Goal: Task Accomplishment & Management: Use online tool/utility

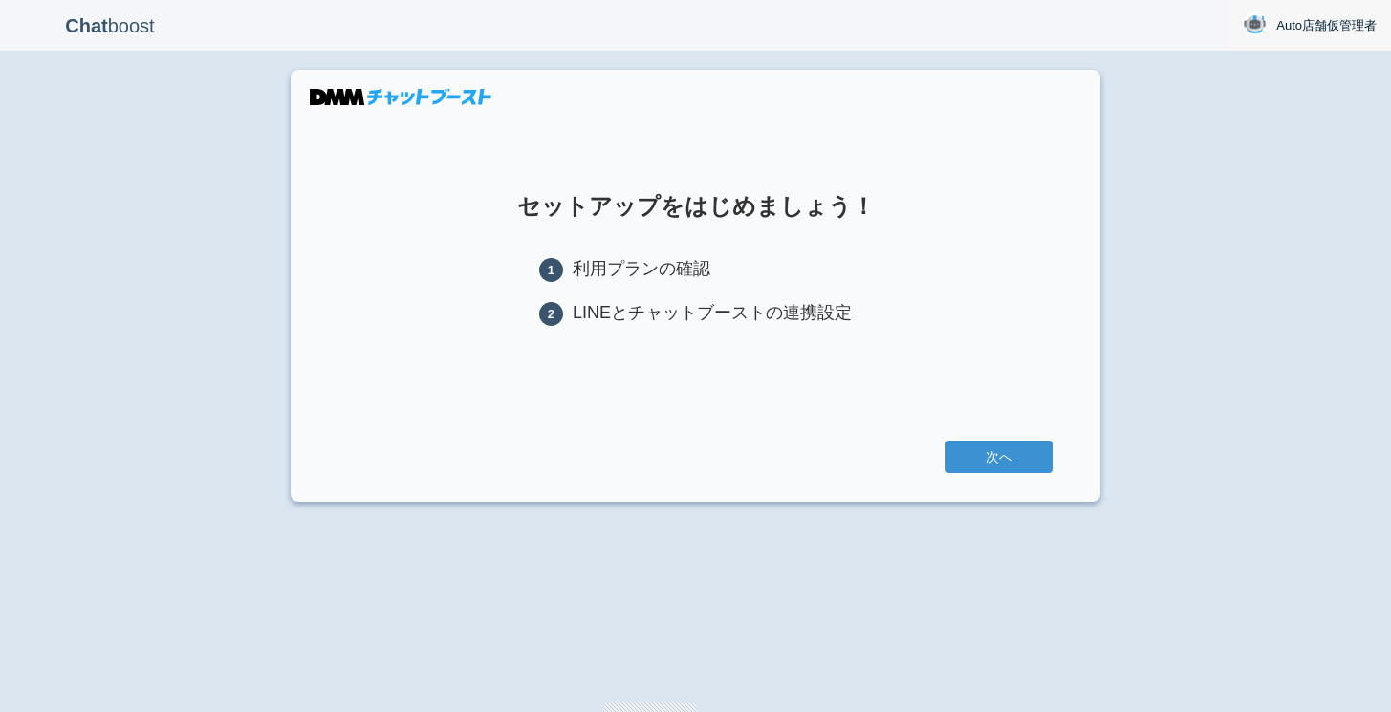
click at [1300, 23] on span "Auto店舗仮管理者" at bounding box center [1327, 25] width 100 height 19
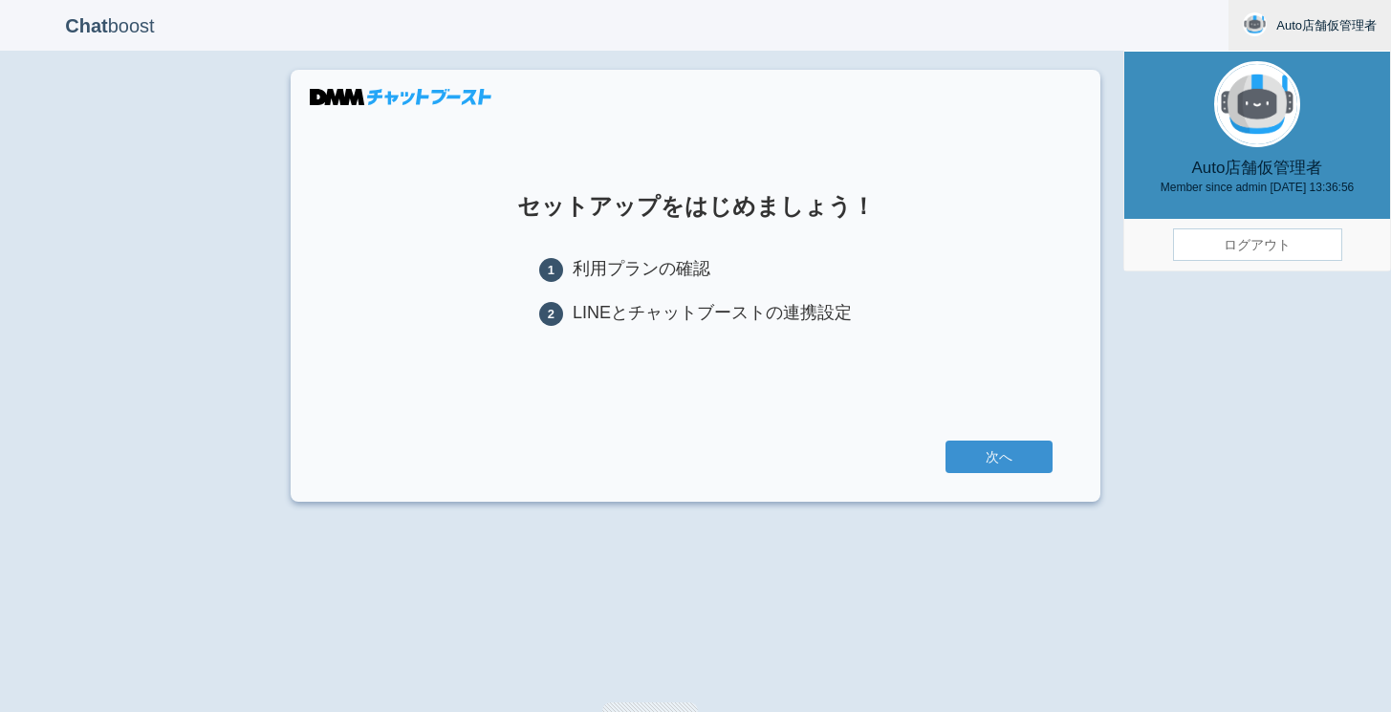
click at [1246, 247] on link "ログアウト" at bounding box center [1257, 245] width 169 height 33
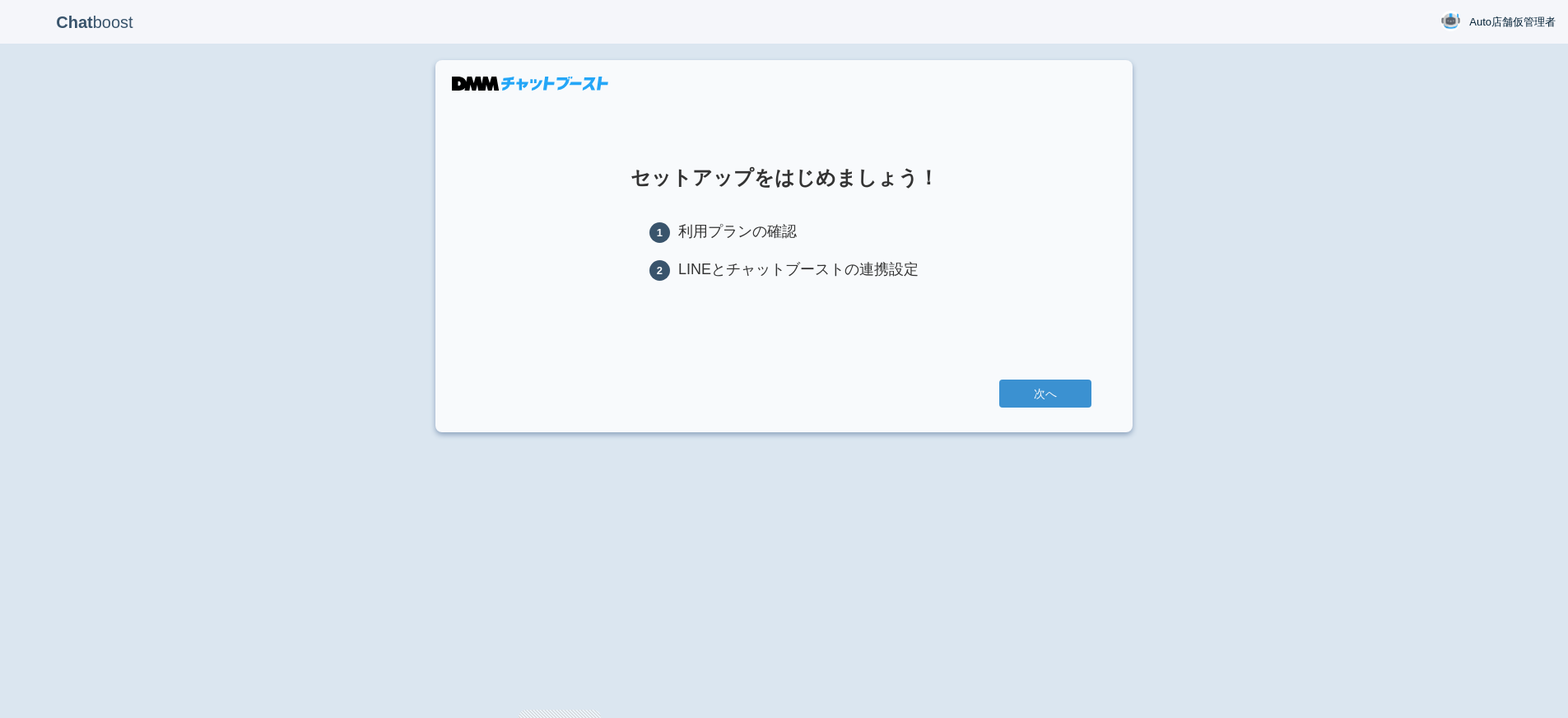
click at [1072, 407] on div "次へ" at bounding box center [784, 393] width 614 height 28
click at [1053, 405] on link "次へ" at bounding box center [1045, 393] width 92 height 28
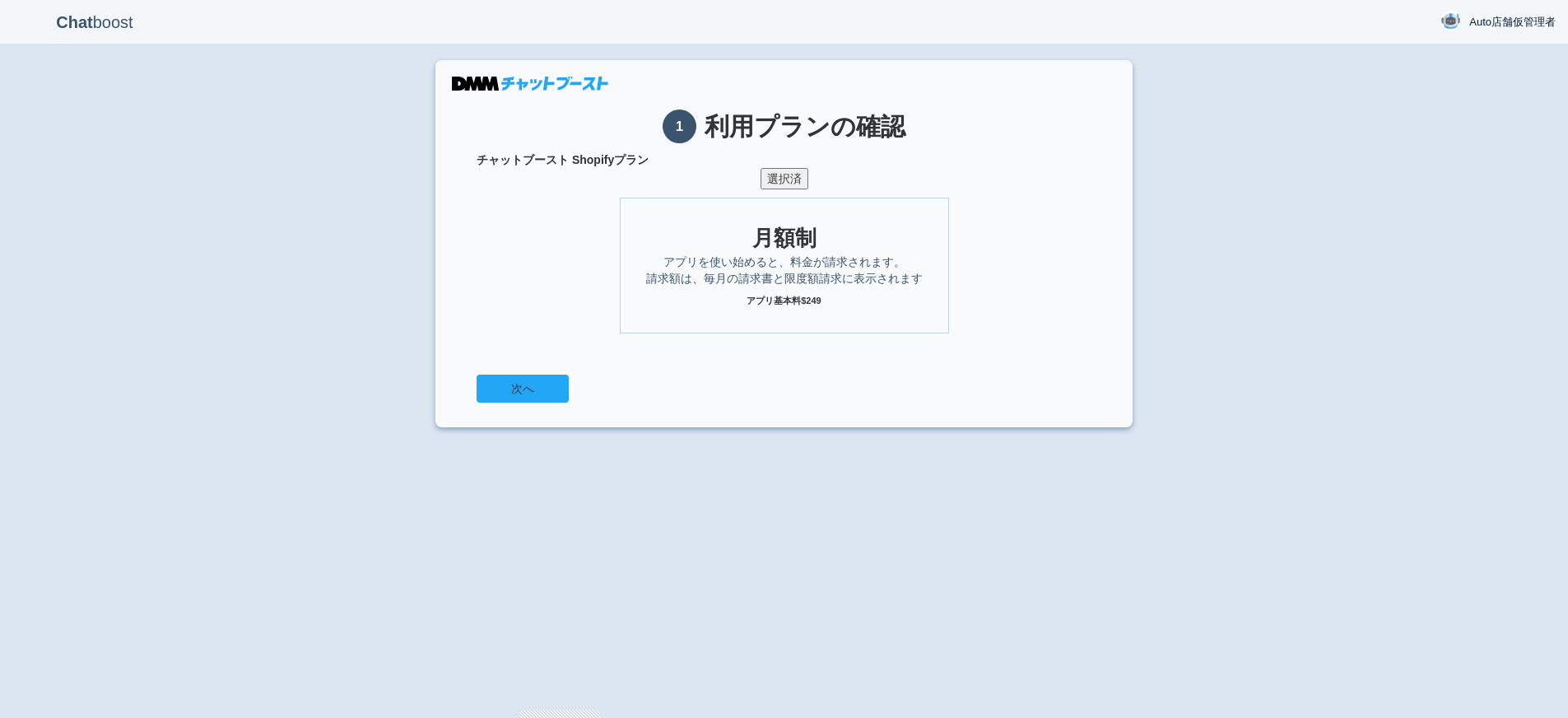
click at [548, 388] on button "次へ" at bounding box center [522, 388] width 92 height 28
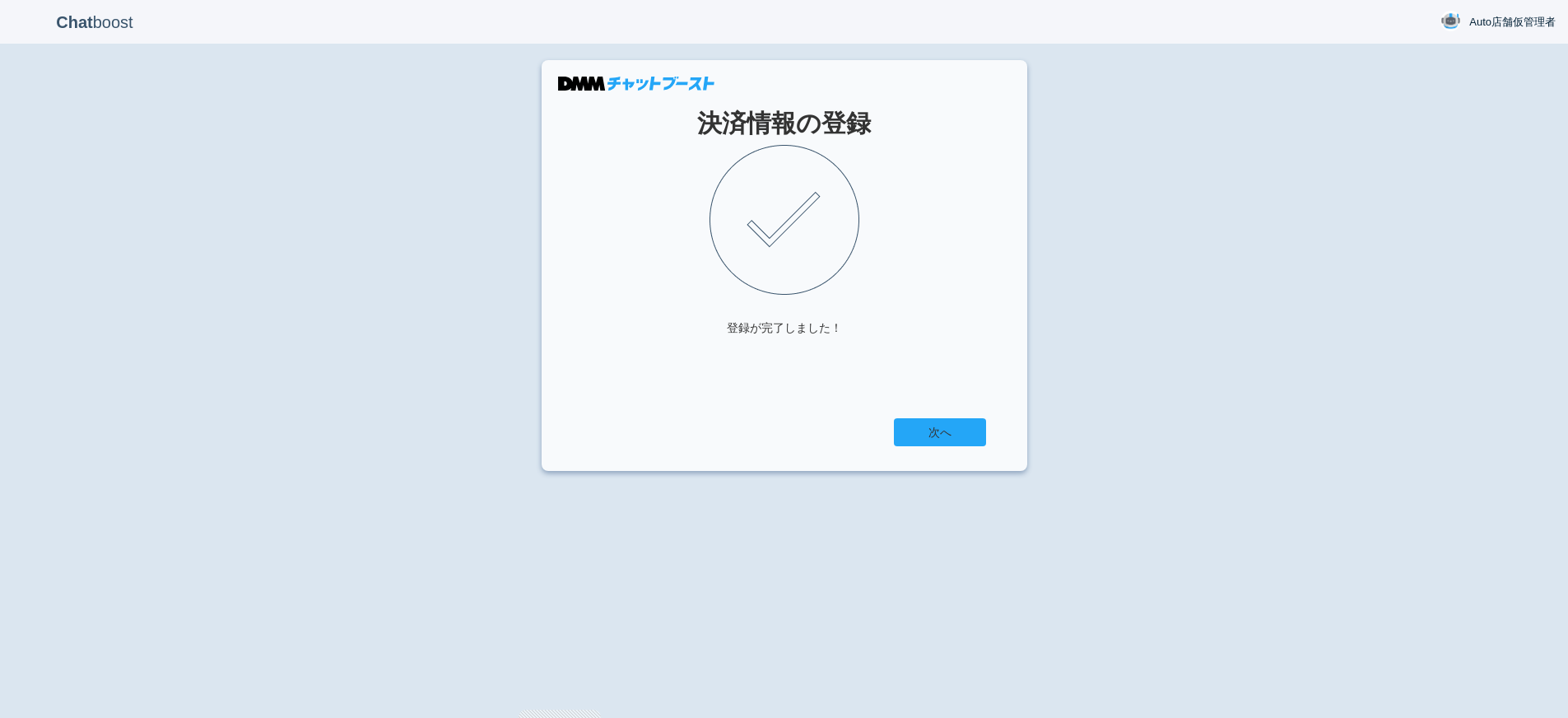
click at [964, 436] on link "次へ" at bounding box center [940, 432] width 92 height 28
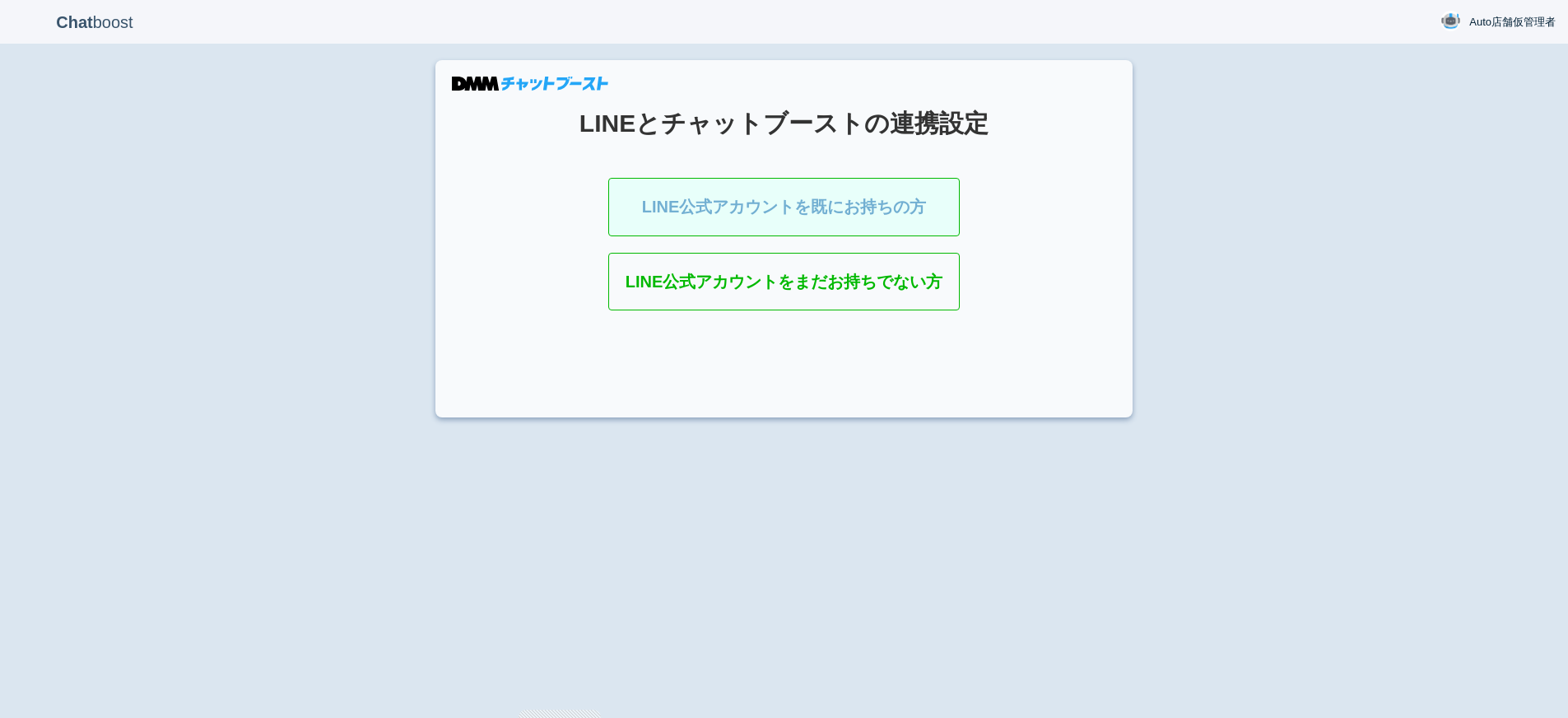
click at [898, 221] on link "LINE公式アカウントを既にお持ちの方" at bounding box center [784, 207] width 352 height 59
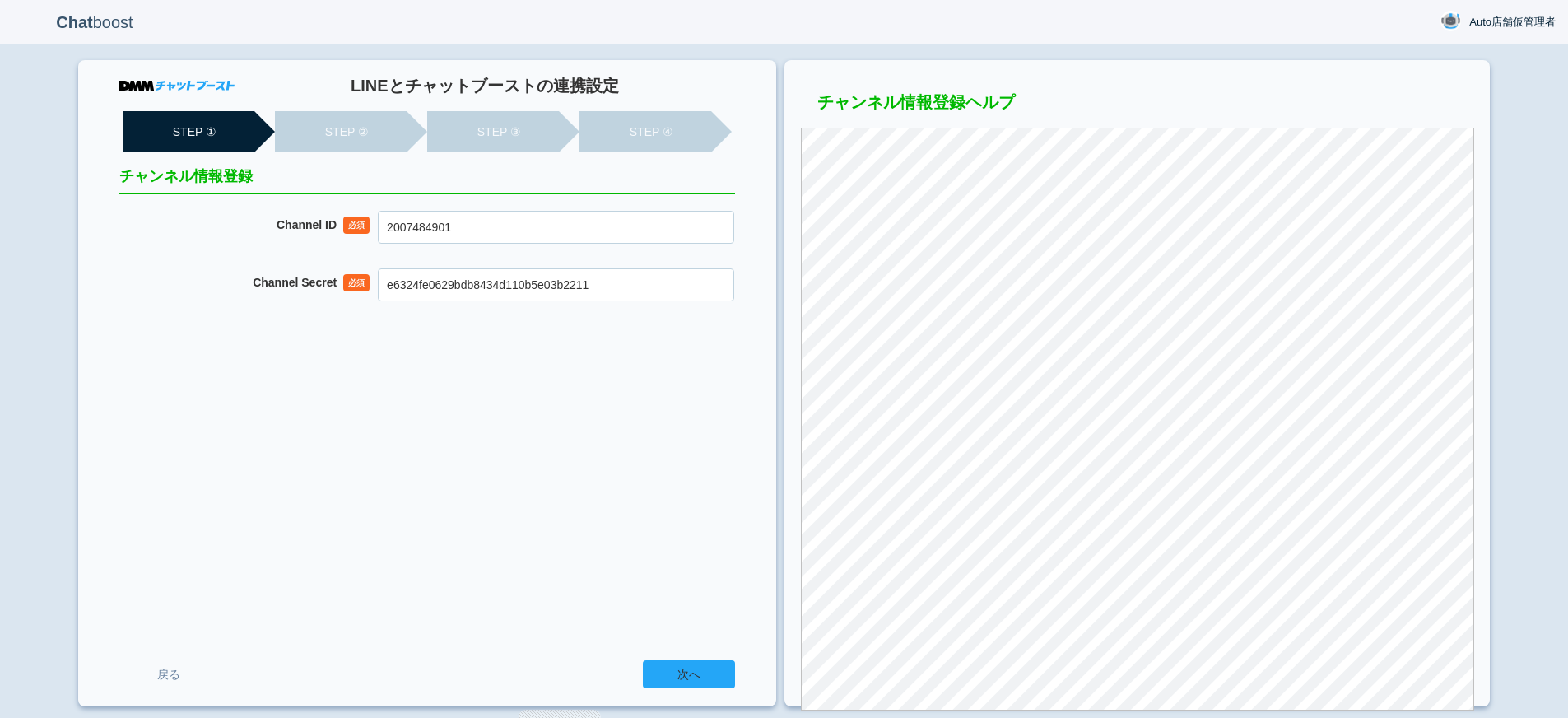
click at [734, 664] on input "次へ" at bounding box center [688, 674] width 92 height 28
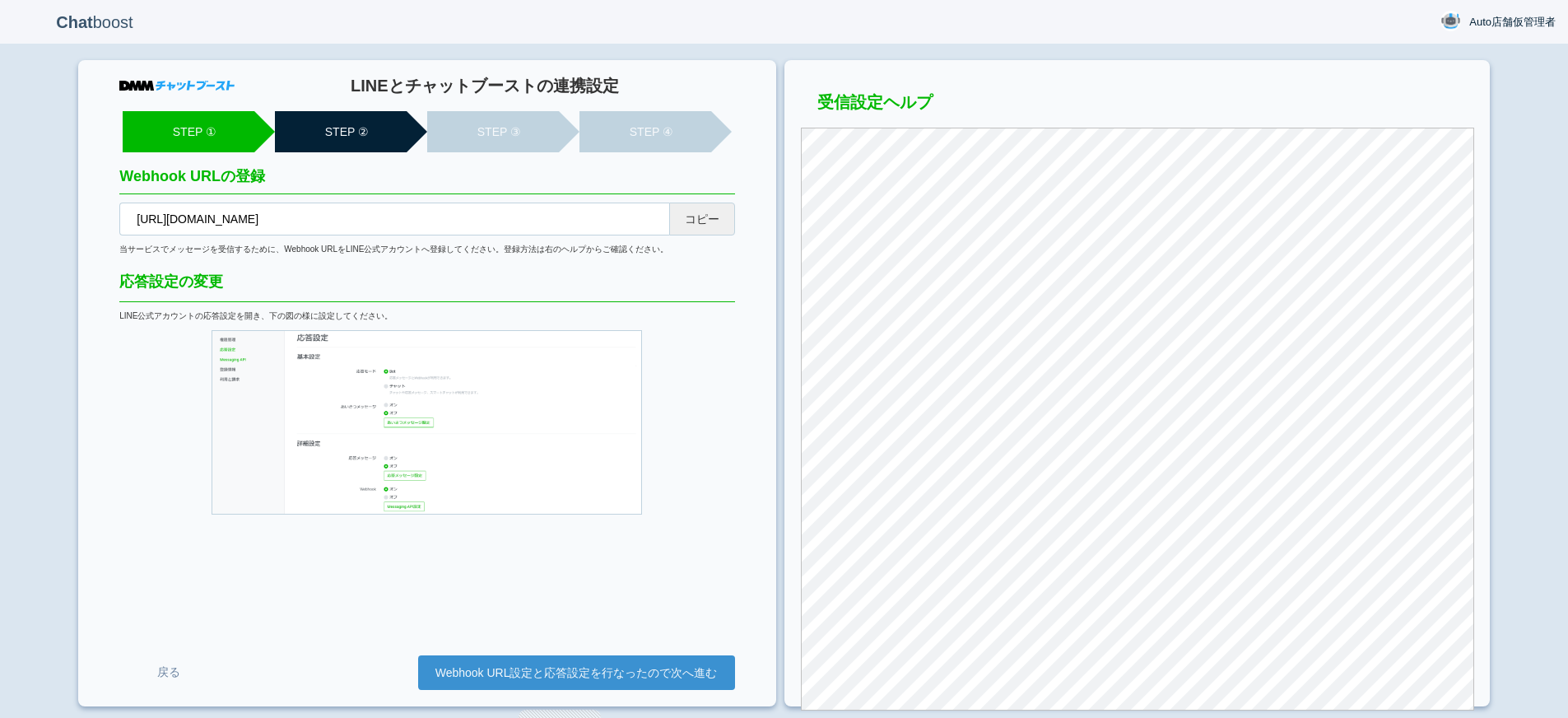
scroll to position [2, 0]
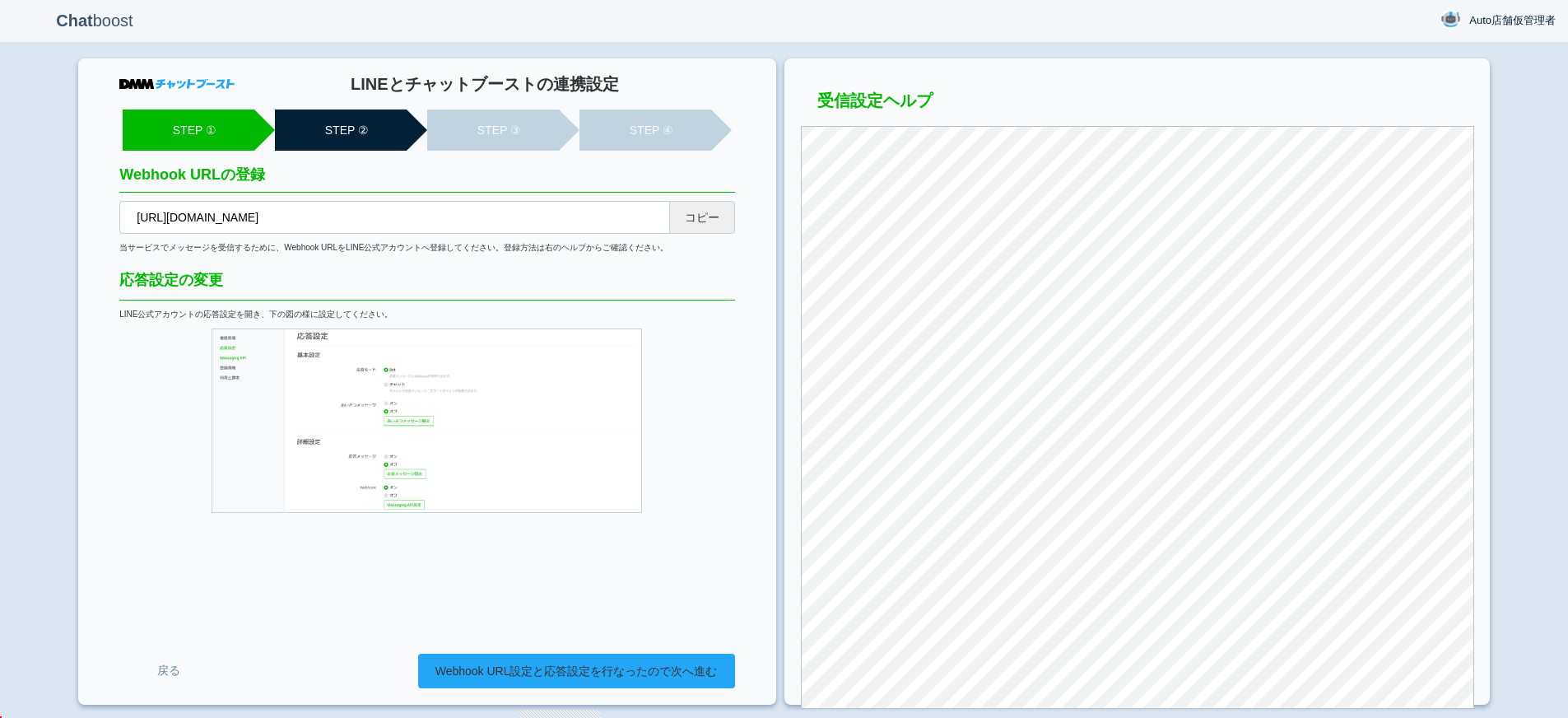
click at [642, 665] on link "Webhook URL設定と応答設定を行なったので次へ進む" at bounding box center [577, 671] width 317 height 34
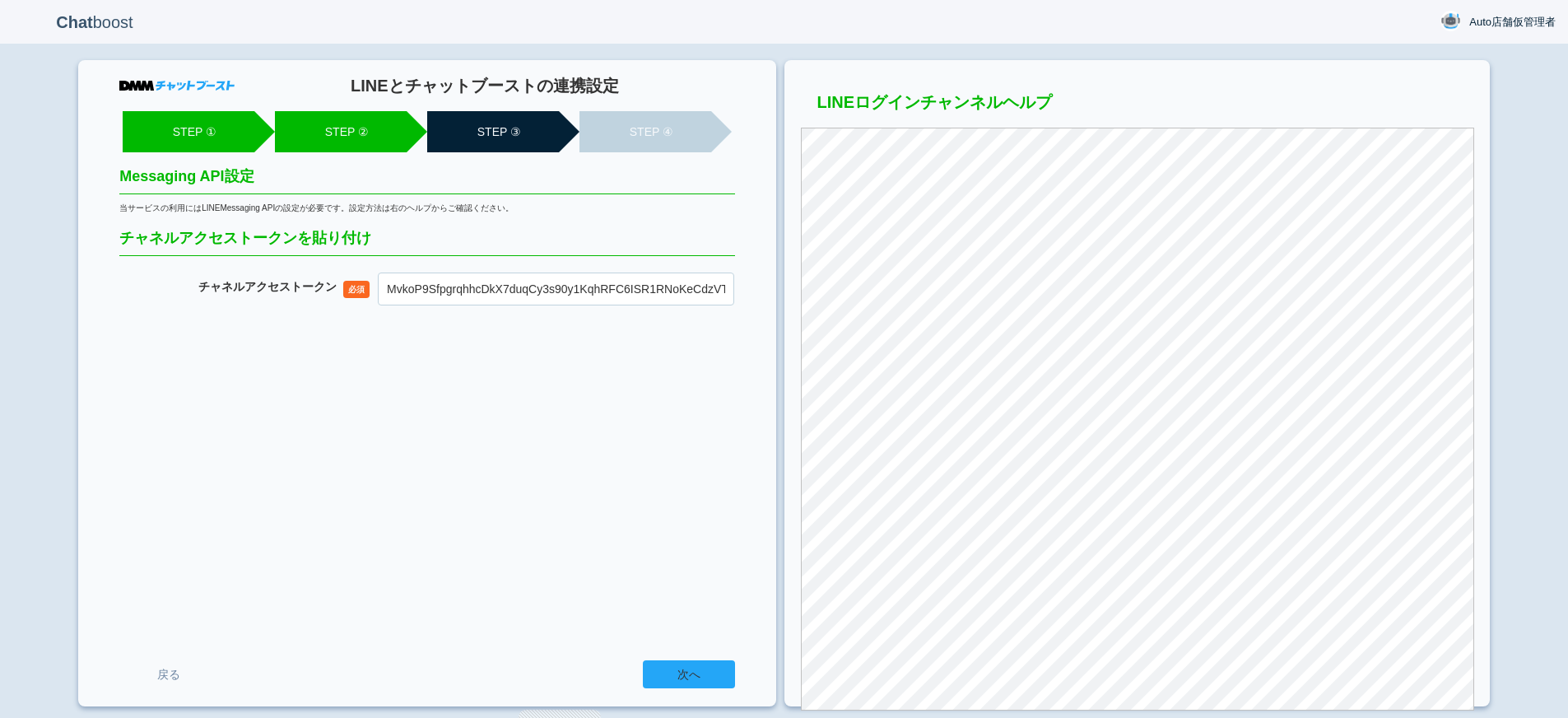
click at [692, 672] on input "次へ" at bounding box center [688, 674] width 92 height 28
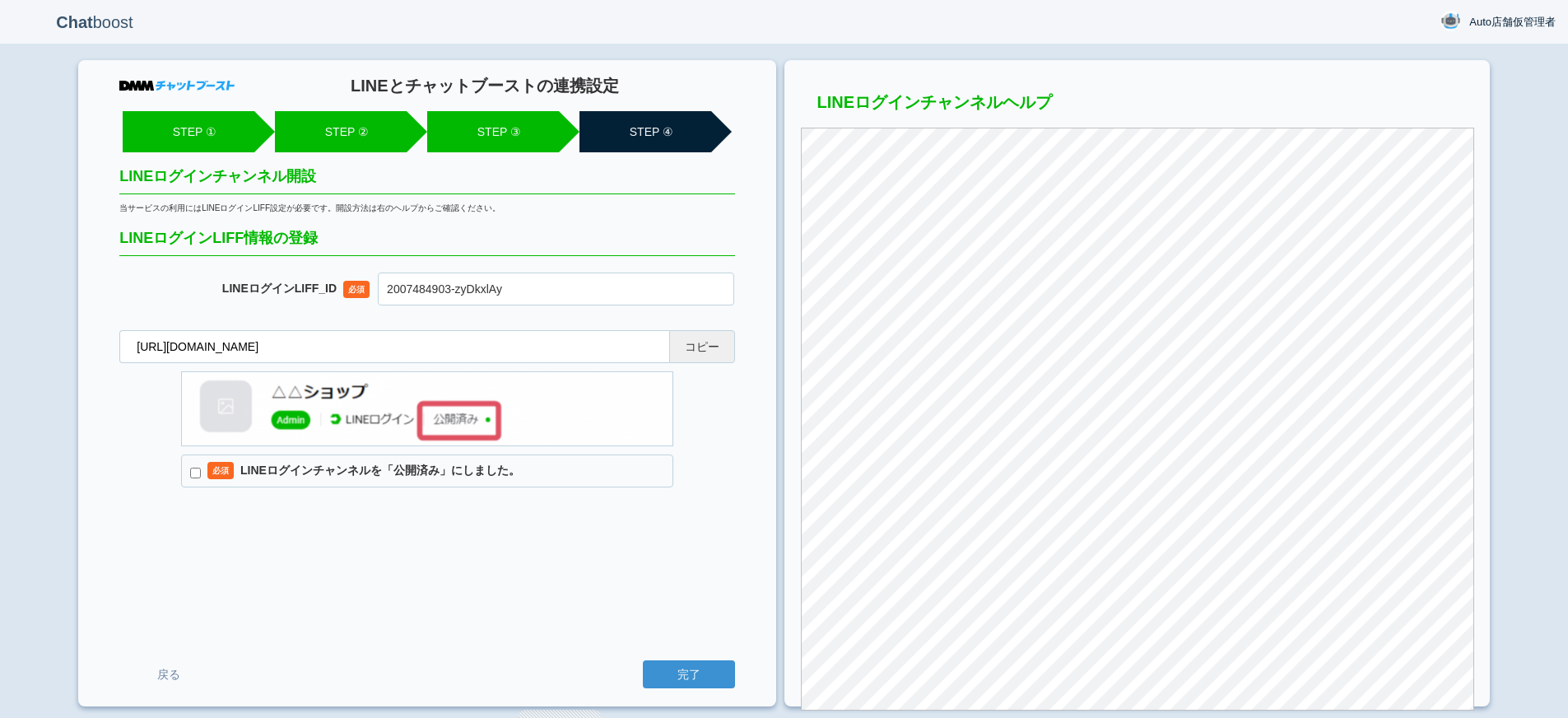
click at [465, 472] on label "必須 LINEログインチャンネルを「公開済み」にしました。" at bounding box center [427, 471] width 492 height 33
click at [201, 472] on input "必須 LINEログインチャンネルを「公開済み」にしました。" at bounding box center [195, 473] width 10 height 10
checkbox input "true"
click at [706, 672] on input "完了" at bounding box center [688, 674] width 92 height 28
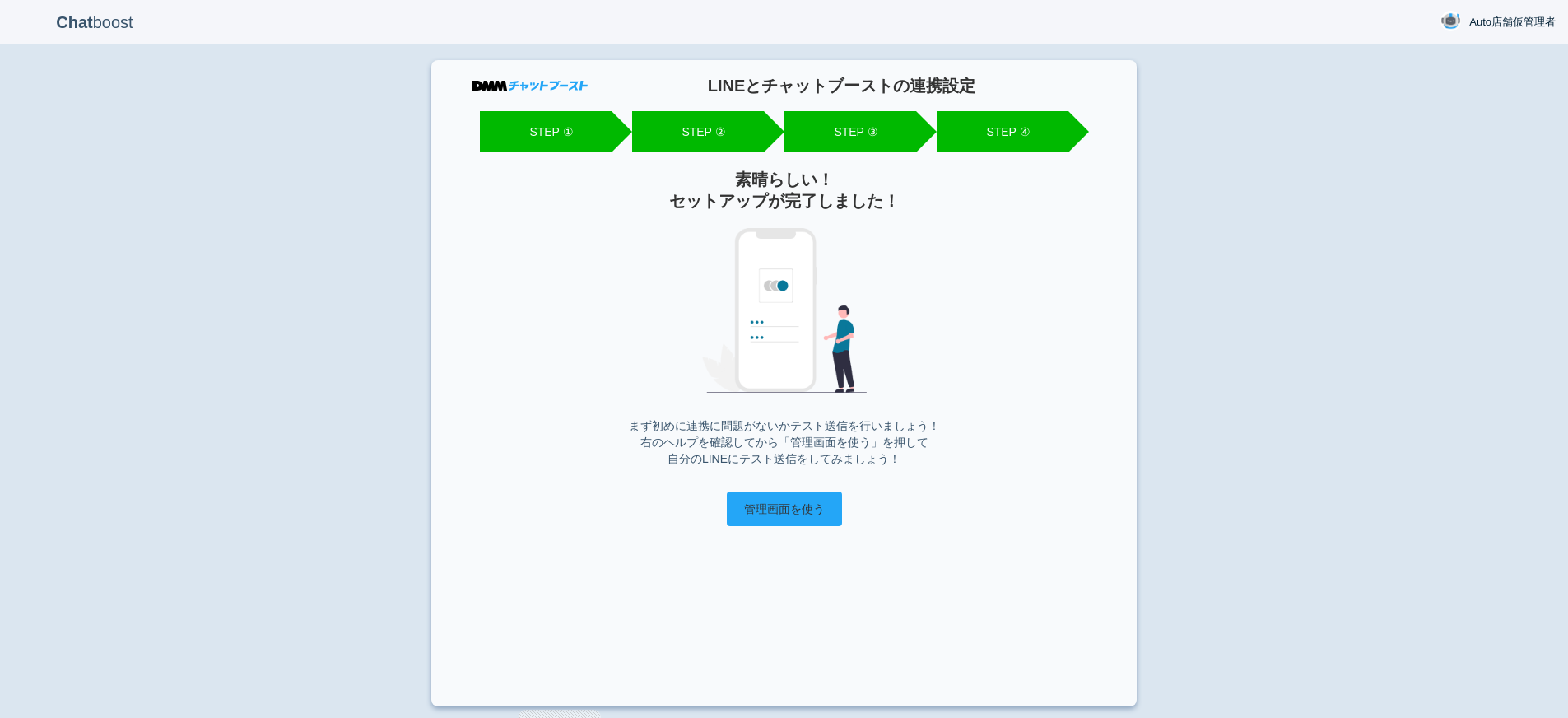
click at [788, 503] on input "管理画面を使う" at bounding box center [784, 509] width 115 height 34
